Goal: Transaction & Acquisition: Purchase product/service

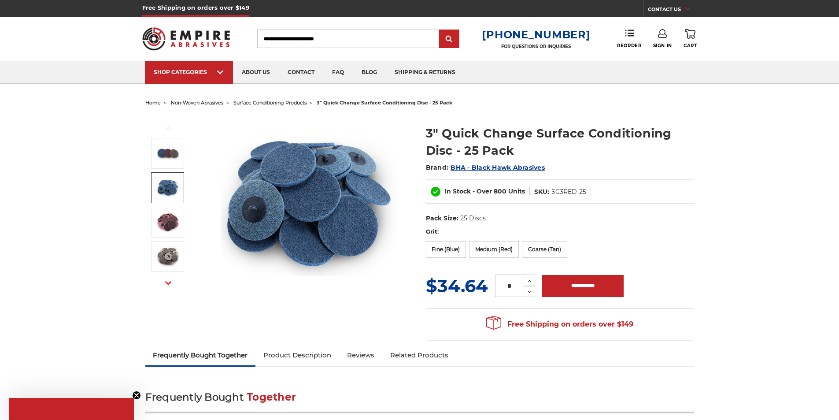
click at [165, 186] on img at bounding box center [168, 188] width 22 height 22
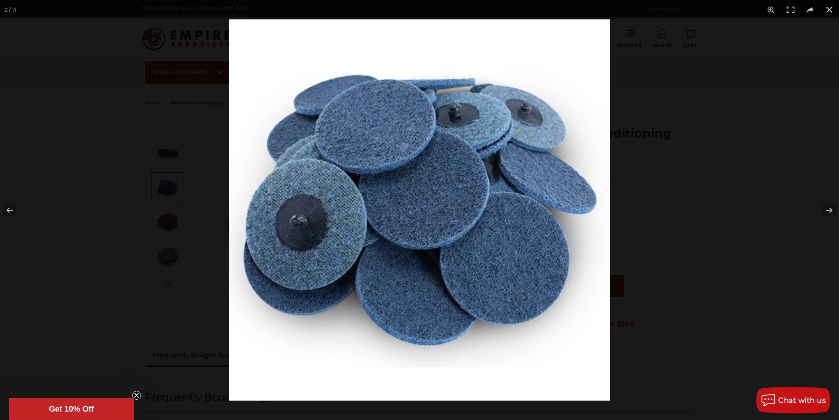
click at [170, 154] on div at bounding box center [419, 210] width 839 height 420
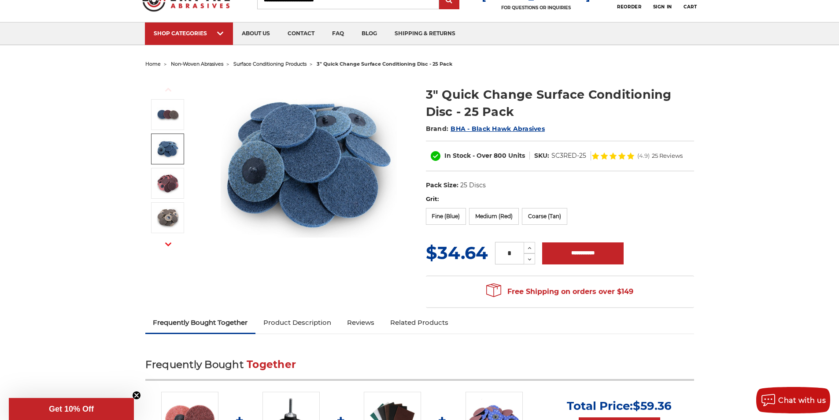
scroll to position [132, 0]
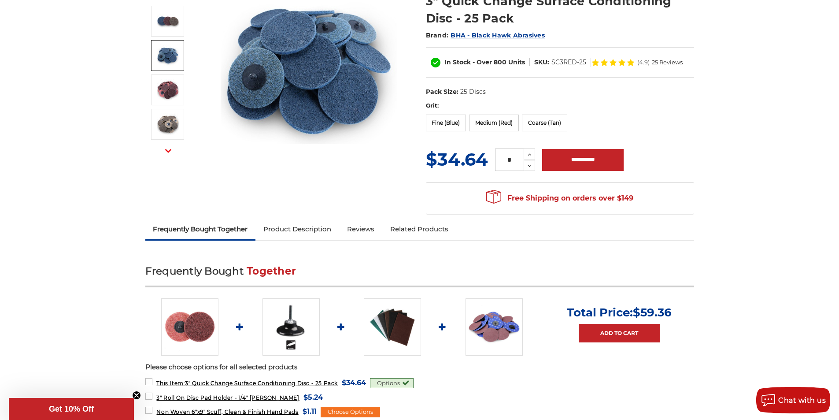
click at [489, 321] on img at bounding box center [494, 326] width 57 height 57
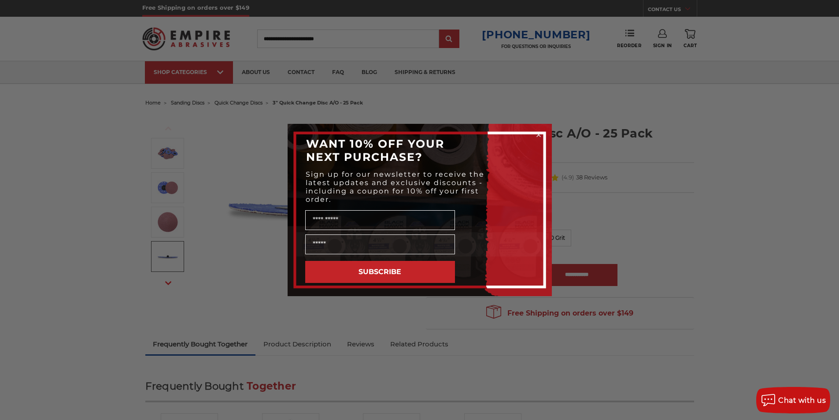
click at [640, 200] on div "Close dialog WANT 10% OFF YOUR NEXT PURCHASE? Sign up for our newsletter to rec…" at bounding box center [419, 210] width 839 height 420
click at [523, 96] on div "Close dialog WANT 10% OFF YOUR NEXT PURCHASE? Sign up for our newsletter to rec…" at bounding box center [419, 210] width 839 height 420
click at [539, 133] on circle "Close dialog" at bounding box center [538, 135] width 8 height 8
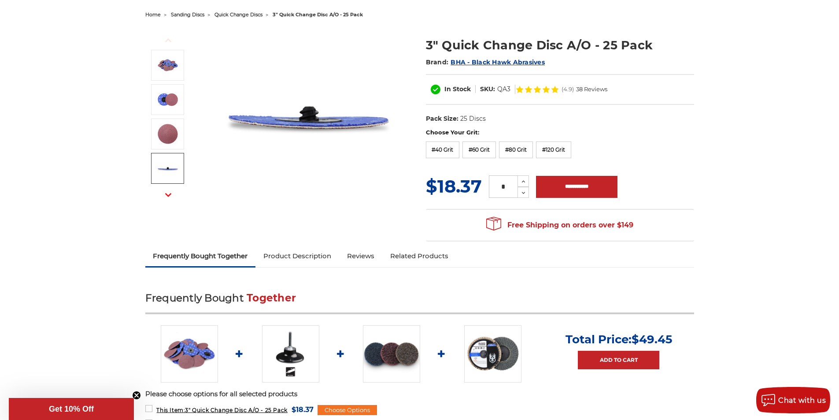
scroll to position [176, 0]
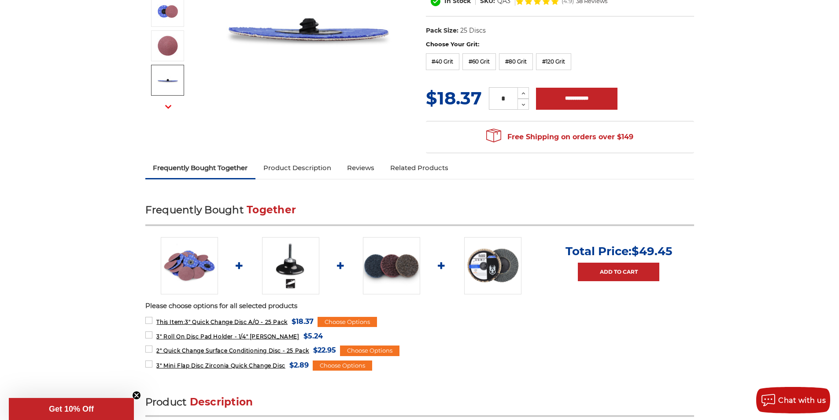
click at [194, 265] on img at bounding box center [189, 265] width 57 height 57
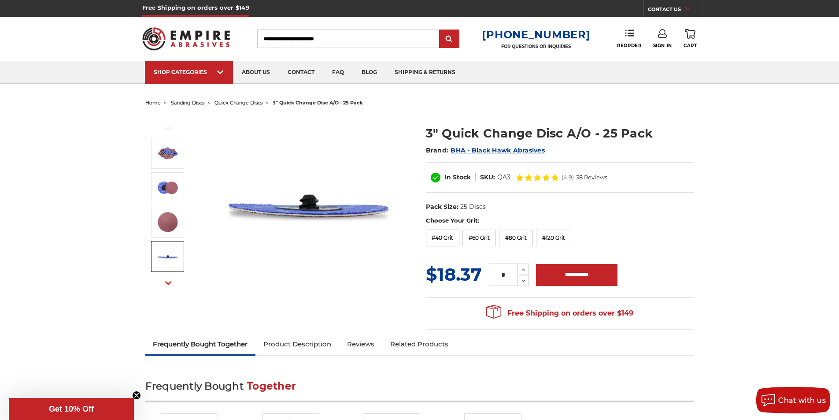
click at [444, 237] on label "#40 Grit" at bounding box center [443, 237] width 34 height 17
